Goal: Information Seeking & Learning: Find contact information

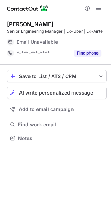
scroll to position [135, 111]
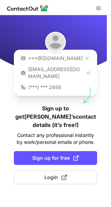
drag, startPoint x: 40, startPoint y: 143, endPoint x: 36, endPoint y: 176, distance: 32.8
click at [36, 177] on div "***@[DOMAIN_NAME] [EMAIL_ADDRESS][DOMAIN_NAME] (***) *** 2688 Sign up to get [P…" at bounding box center [55, 111] width 111 height 192
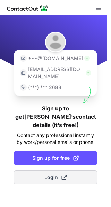
click at [34, 171] on button "Login" at bounding box center [55, 178] width 83 height 14
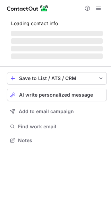
scroll to position [167, 111]
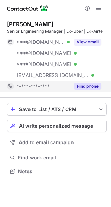
click at [41, 84] on span "*-***-***-****" at bounding box center [33, 86] width 33 height 6
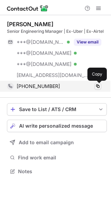
click at [97, 87] on span at bounding box center [98, 87] width 6 height 6
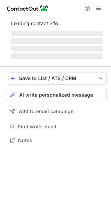
scroll to position [144, 111]
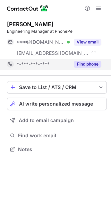
click at [86, 65] on button "Find phone" at bounding box center [87, 64] width 27 height 7
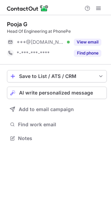
scroll to position [3, 3]
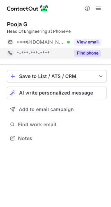
click at [67, 53] on div "*-***-***-****" at bounding box center [43, 53] width 53 height 6
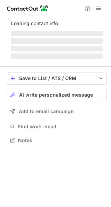
scroll to position [156, 111]
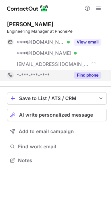
click at [91, 74] on button "Find phone" at bounding box center [87, 75] width 27 height 7
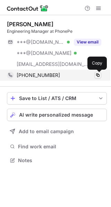
click at [96, 74] on span at bounding box center [98, 76] width 6 height 6
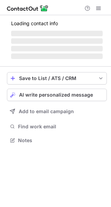
scroll to position [144, 111]
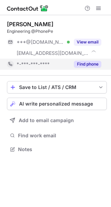
click at [83, 64] on button "Find phone" at bounding box center [87, 64] width 27 height 7
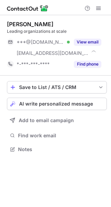
scroll to position [144, 111]
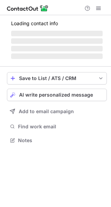
scroll to position [144, 111]
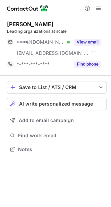
click at [85, 70] on div "[PERSON_NAME] Leading organizations at scale ***@[DOMAIN_NAME] Verified [EMAIL_…" at bounding box center [57, 45] width 100 height 60
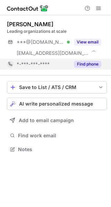
click at [85, 67] on button "Find phone" at bounding box center [87, 64] width 27 height 7
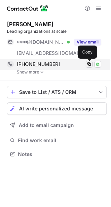
click at [88, 63] on span at bounding box center [89, 65] width 6 height 6
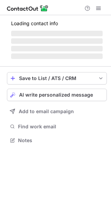
scroll to position [144, 111]
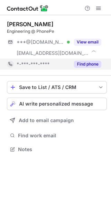
click at [77, 59] on div "Find phone" at bounding box center [84, 64] width 31 height 11
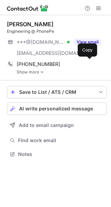
scroll to position [149, 111]
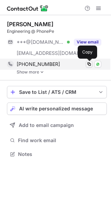
click at [88, 63] on span at bounding box center [89, 65] width 6 height 6
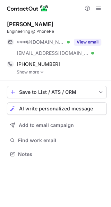
click at [38, 75] on div "[PERSON_NAME] Engineering @ PhonePe ***@[DOMAIN_NAME] Verified [EMAIL_ADDRESS][…" at bounding box center [57, 47] width 100 height 65
click at [24, 73] on link "Show more" at bounding box center [62, 72] width 90 height 5
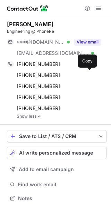
scroll to position [194, 106]
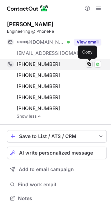
click at [88, 64] on span at bounding box center [89, 65] width 6 height 6
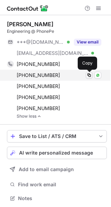
click at [90, 77] on span at bounding box center [89, 76] width 6 height 6
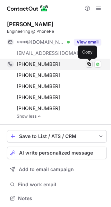
click at [88, 65] on span at bounding box center [89, 65] width 6 height 6
